Goal: Contribute content

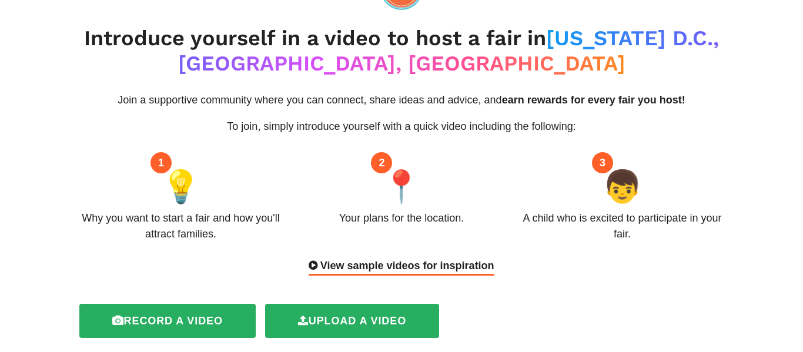
scroll to position [39, 0]
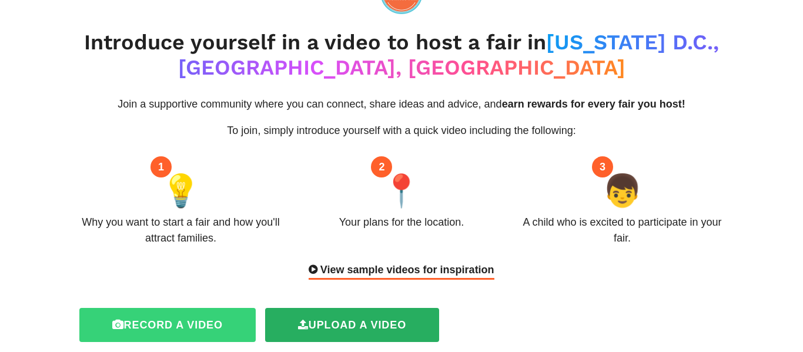
click at [185, 317] on label "Record a video" at bounding box center [167, 325] width 176 height 34
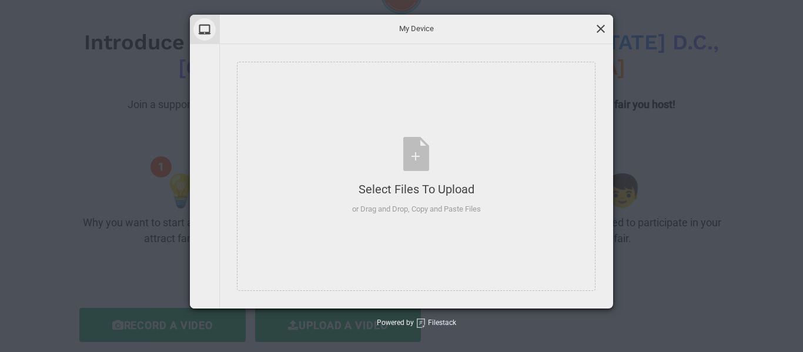
click at [595, 26] on span at bounding box center [600, 28] width 13 height 13
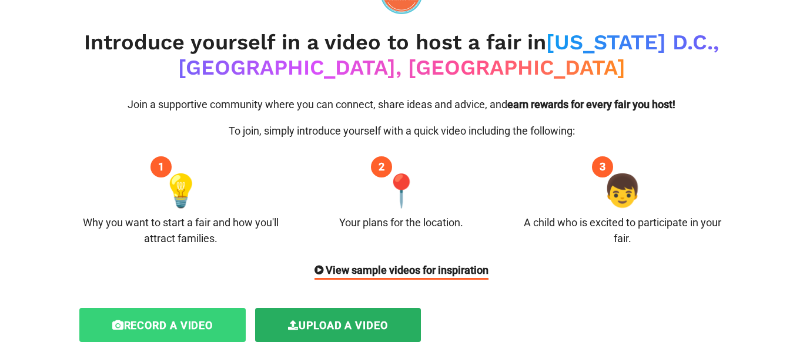
click at [163, 321] on label "Record a video" at bounding box center [162, 325] width 167 height 34
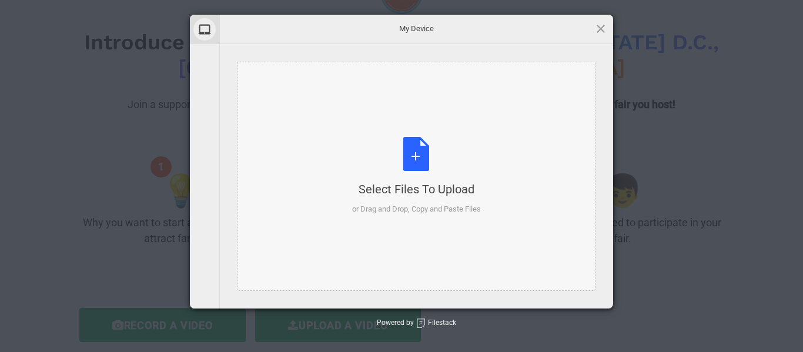
click at [391, 195] on div "Select Files to Upload" at bounding box center [416, 189] width 129 height 16
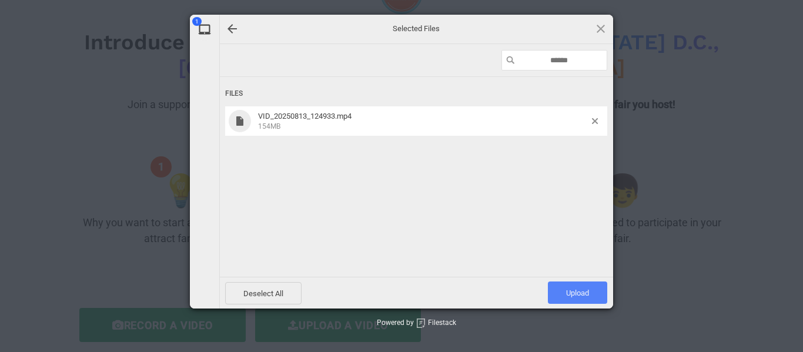
click at [584, 299] on span "Upload 1" at bounding box center [577, 293] width 59 height 22
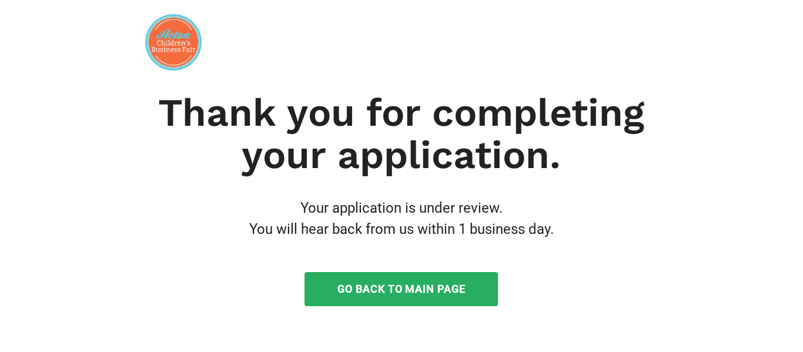
scroll to position [0, 0]
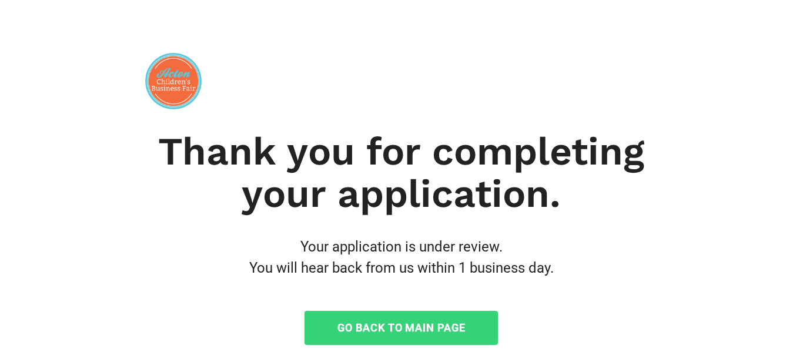
click at [417, 327] on link "Go Back to Main Page" at bounding box center [400, 328] width 193 height 34
